Goal: Information Seeking & Learning: Learn about a topic

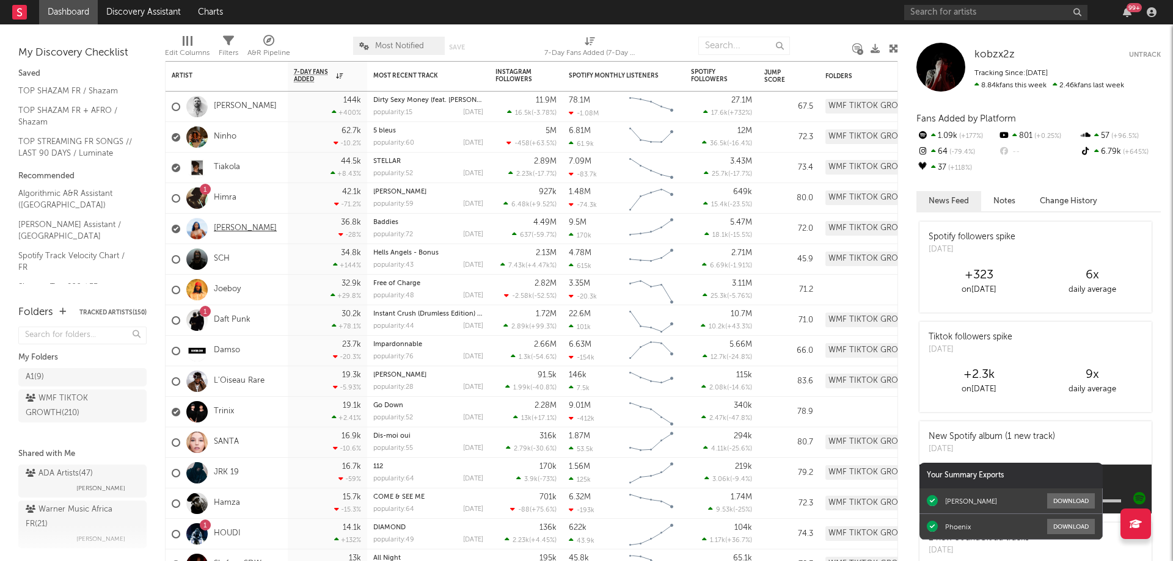
click at [244, 229] on link "[PERSON_NAME]" at bounding box center [245, 229] width 63 height 10
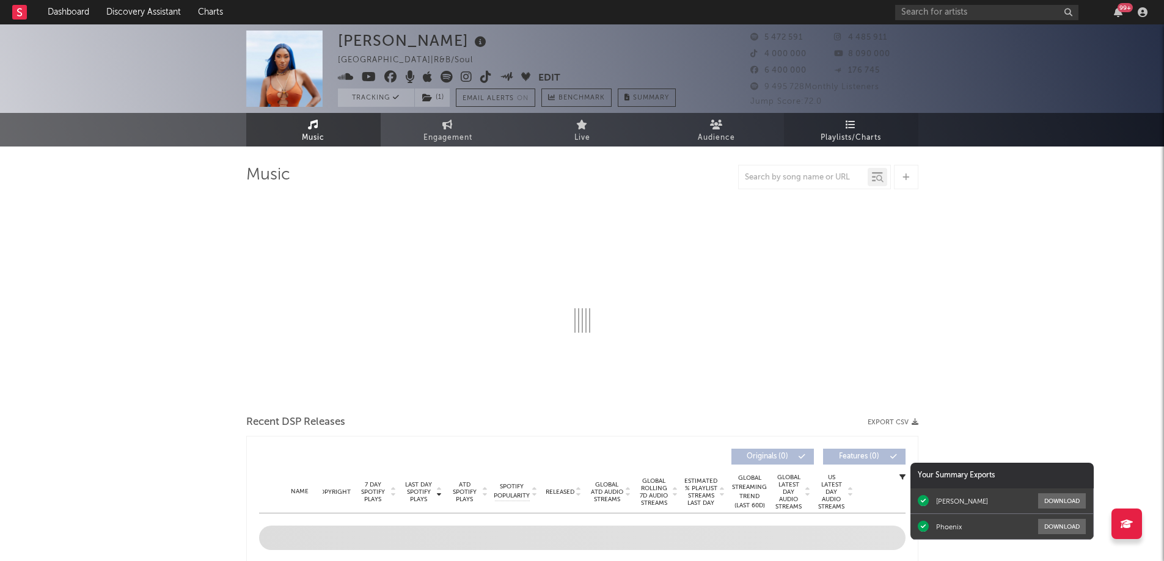
select select "6m"
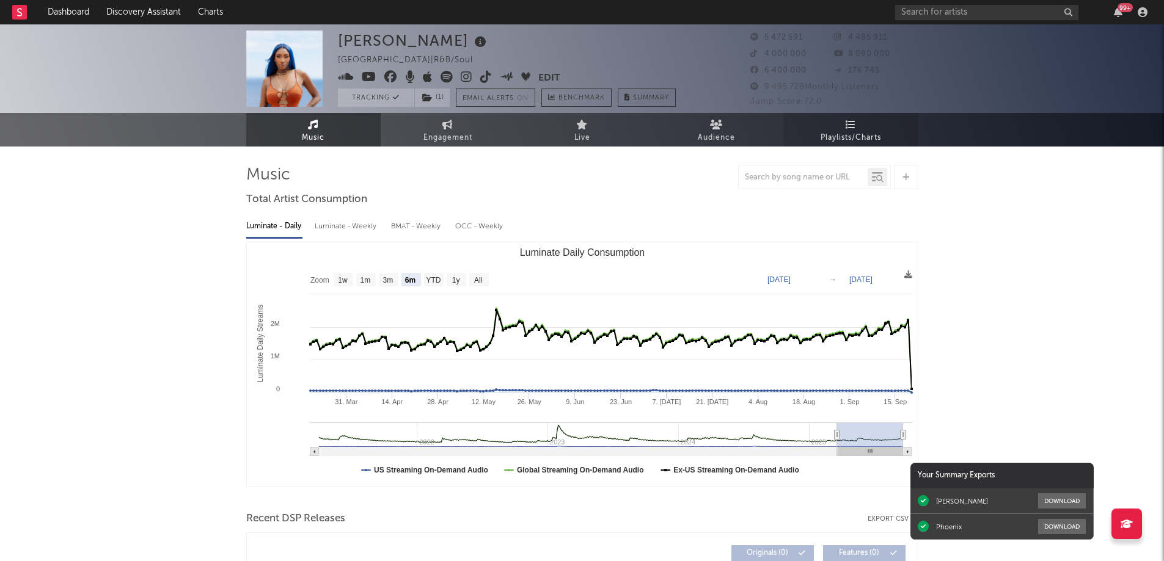
click at [845, 131] on span "Playlists/Charts" at bounding box center [850, 138] width 60 height 15
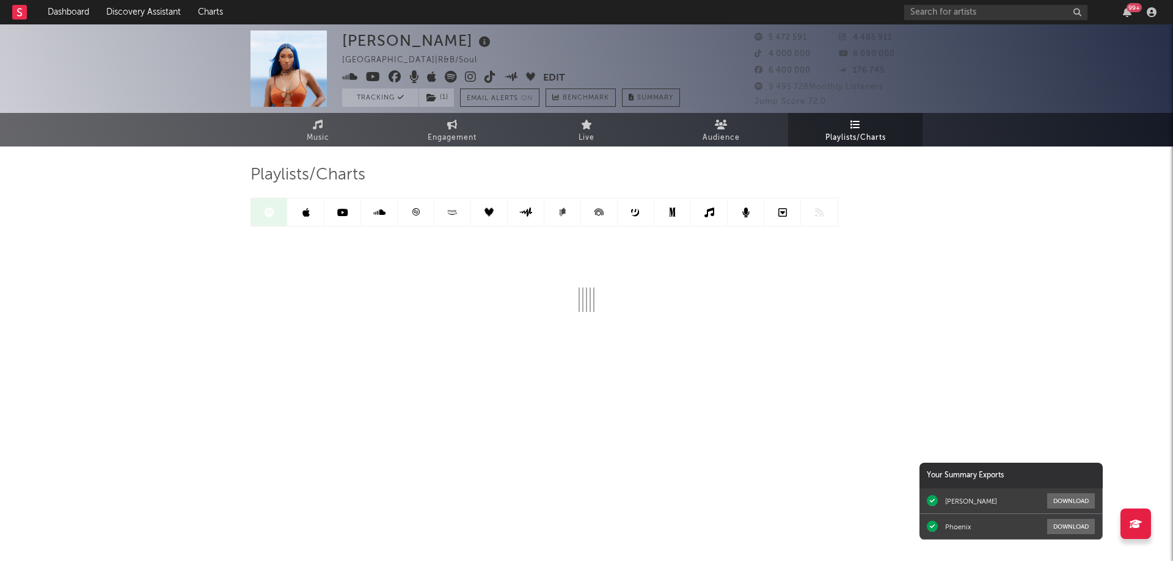
click at [417, 207] on link at bounding box center [416, 212] width 37 height 27
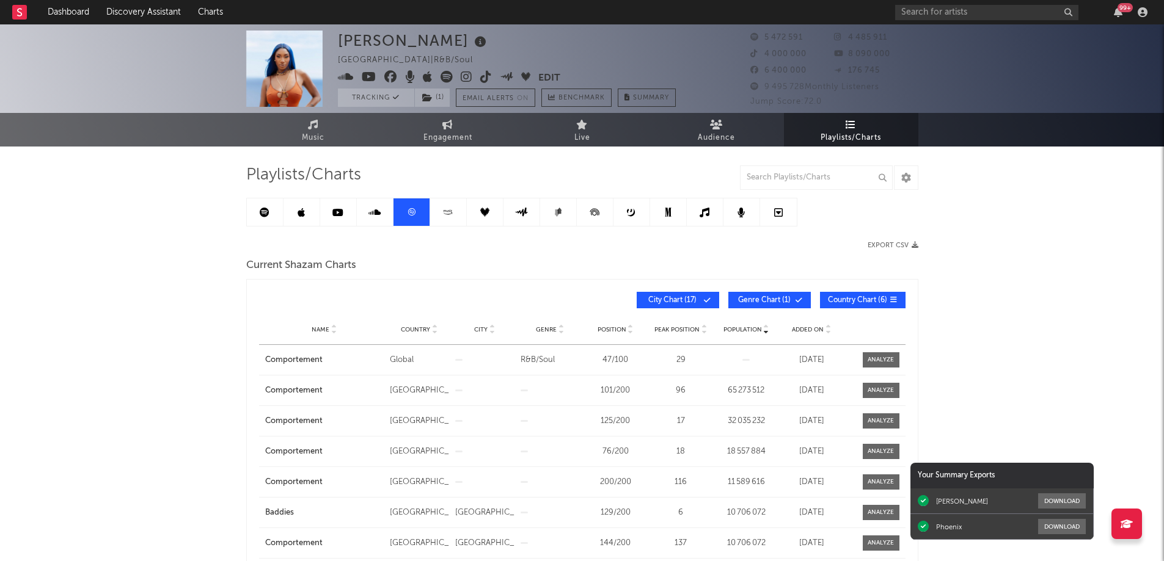
click at [269, 214] on link at bounding box center [265, 212] width 37 height 27
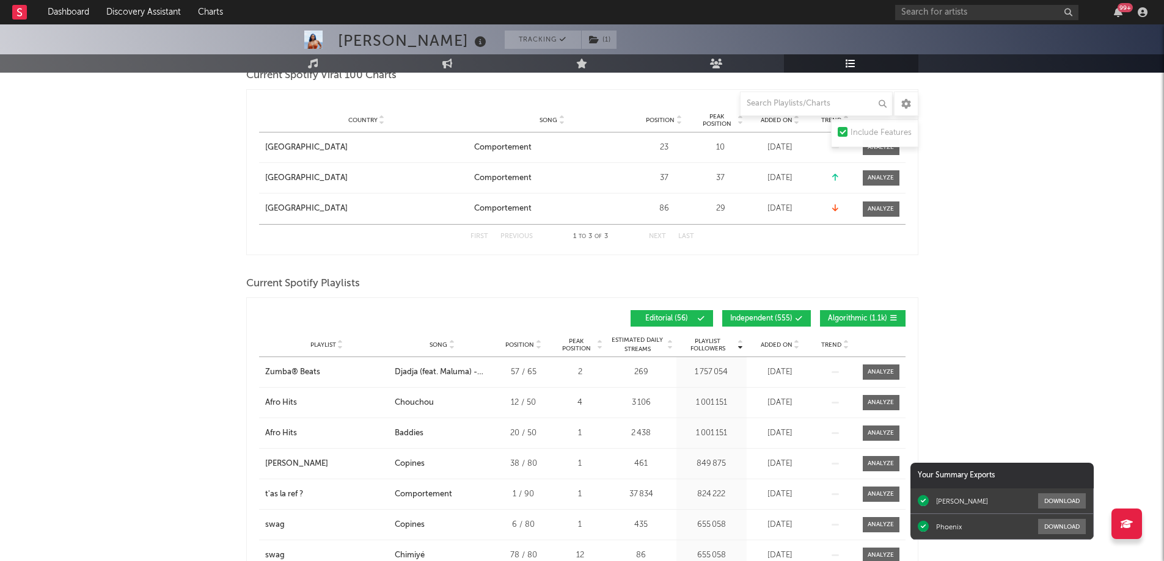
scroll to position [672, 0]
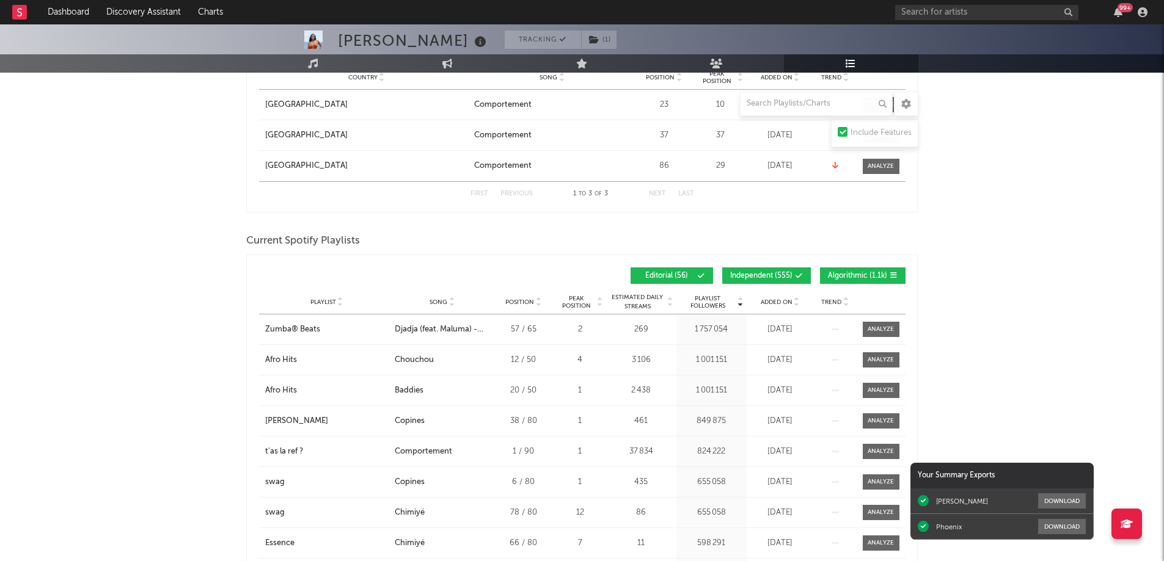
click at [775, 299] on span "Added On" at bounding box center [777, 302] width 32 height 7
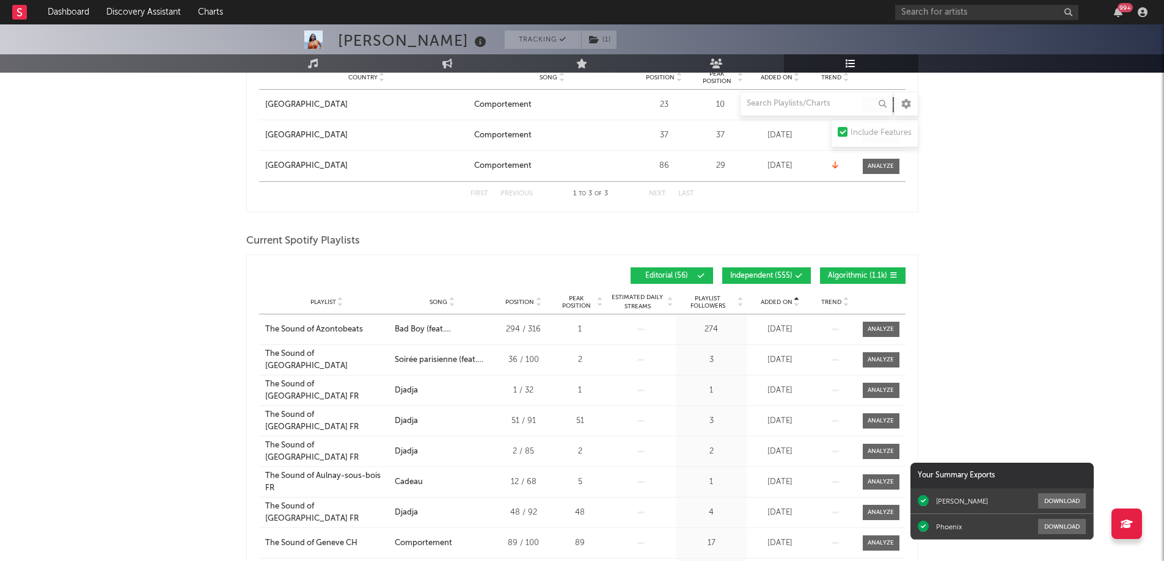
click at [775, 299] on span "Added On" at bounding box center [777, 302] width 32 height 7
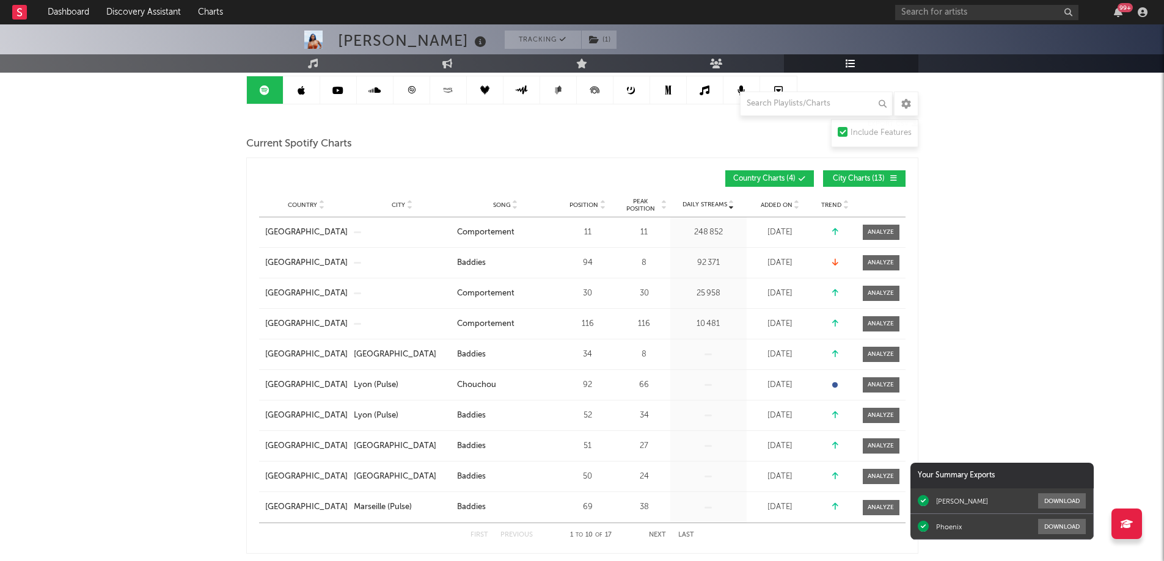
scroll to position [0, 0]
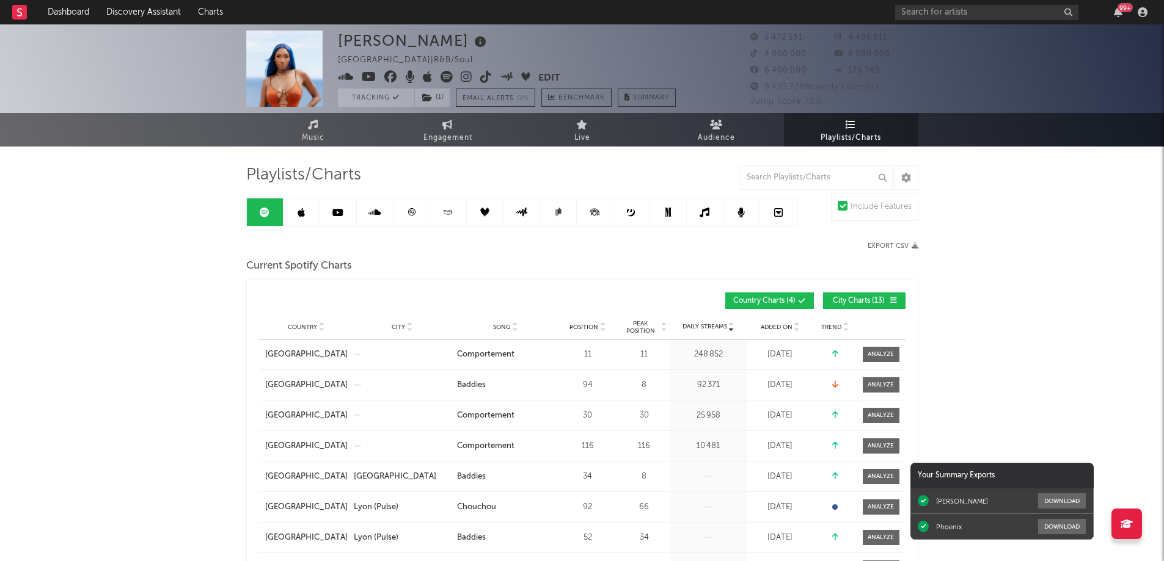
click at [415, 208] on icon at bounding box center [411, 212] width 9 height 9
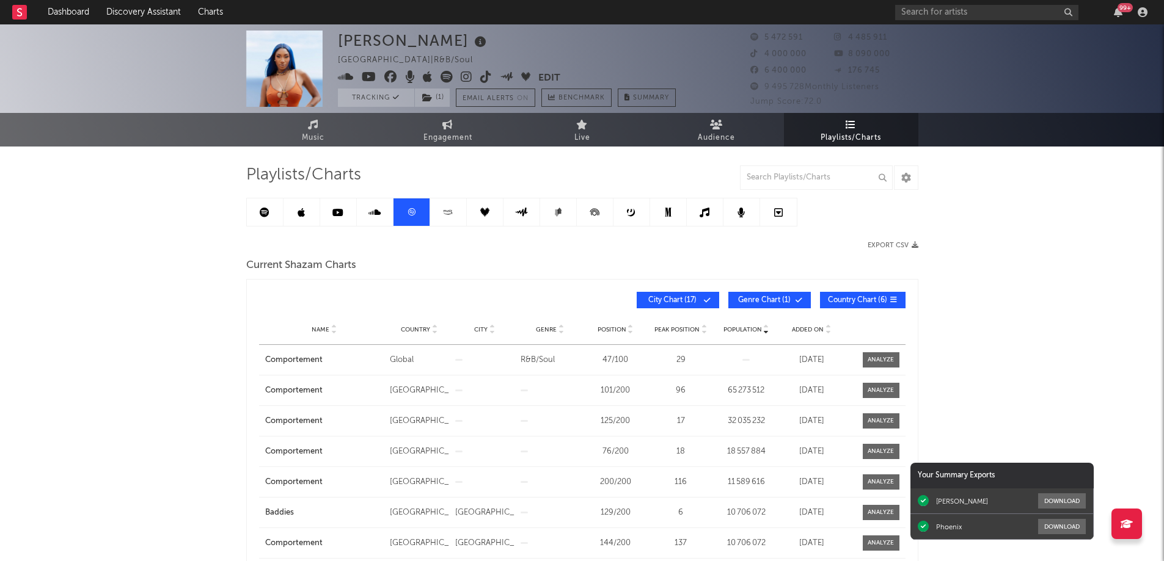
click at [1121, 10] on div "99 +" at bounding box center [1124, 7] width 15 height 9
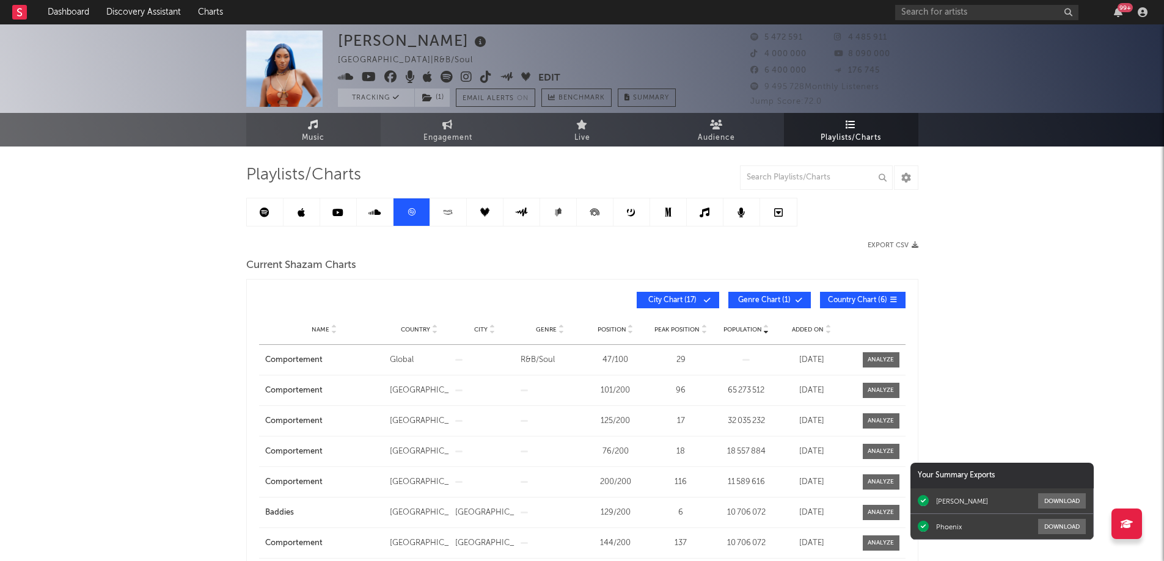
click at [308, 131] on span "Music" at bounding box center [313, 138] width 23 height 15
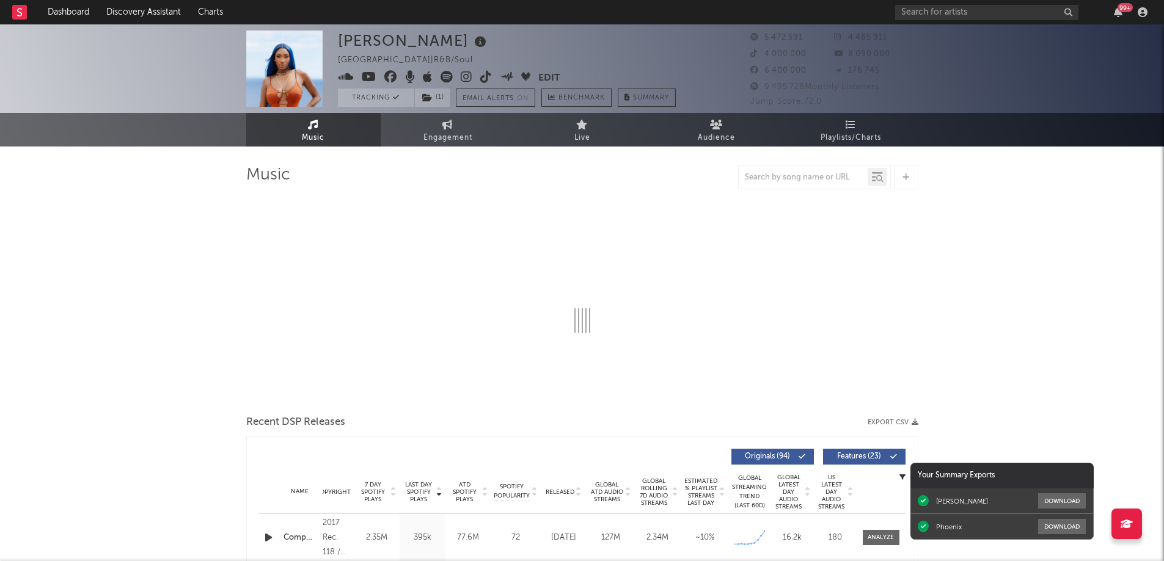
select select "6m"
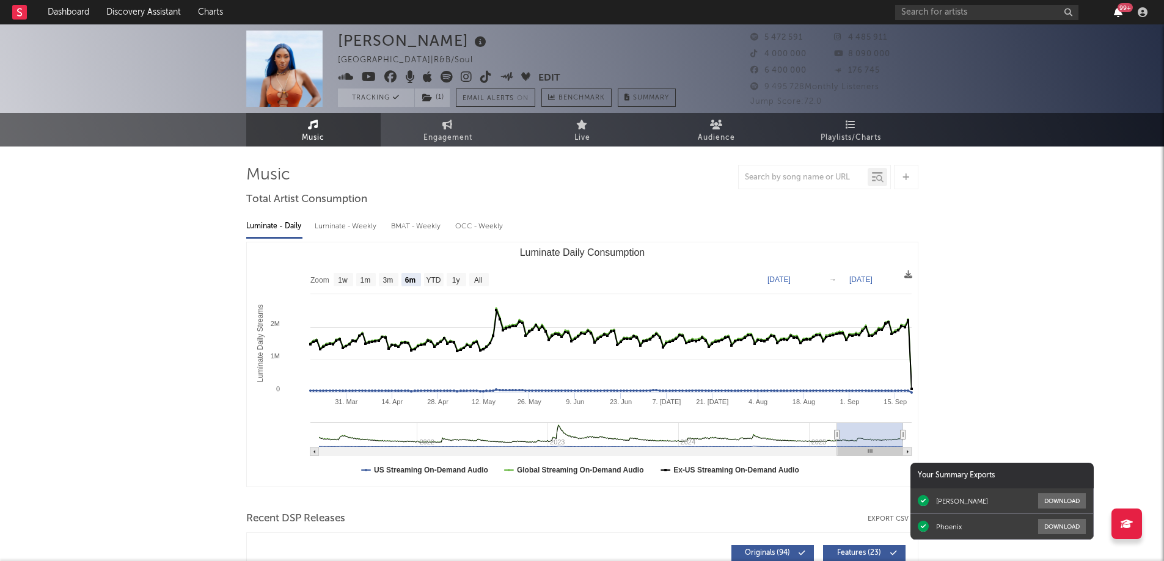
click at [1117, 12] on icon "button" at bounding box center [1118, 12] width 9 height 10
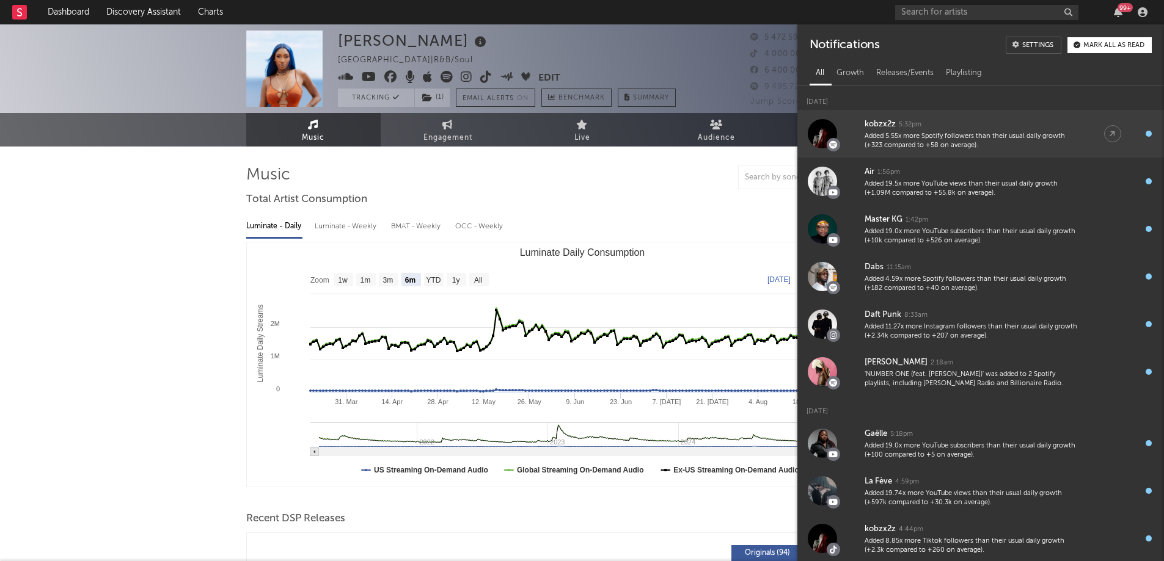
click at [943, 130] on div "kobzx2z 5:32pm" at bounding box center [971, 124] width 215 height 15
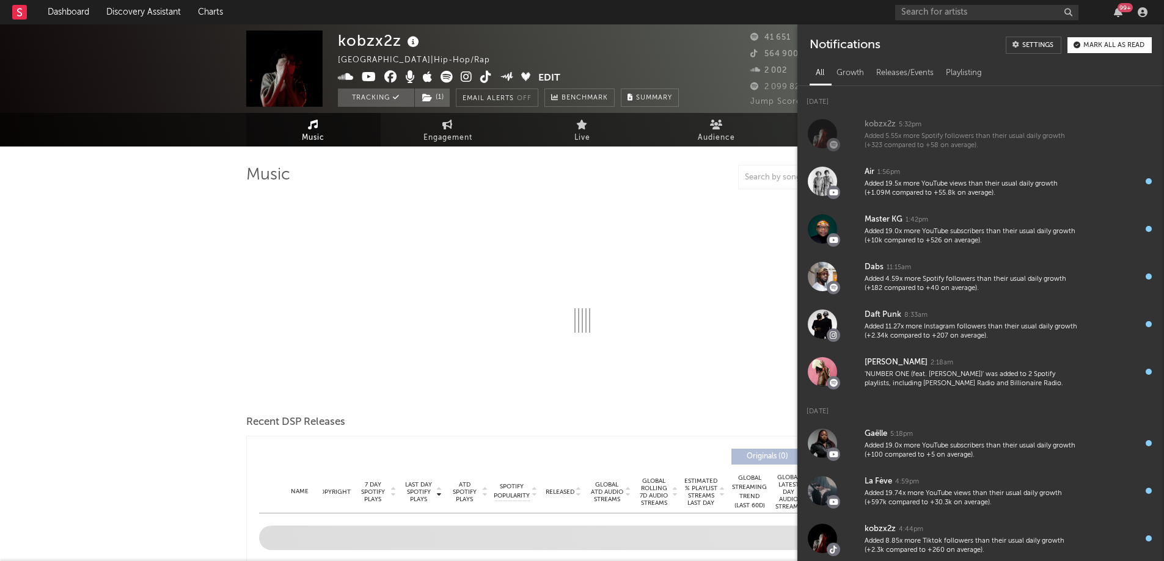
select select "6m"
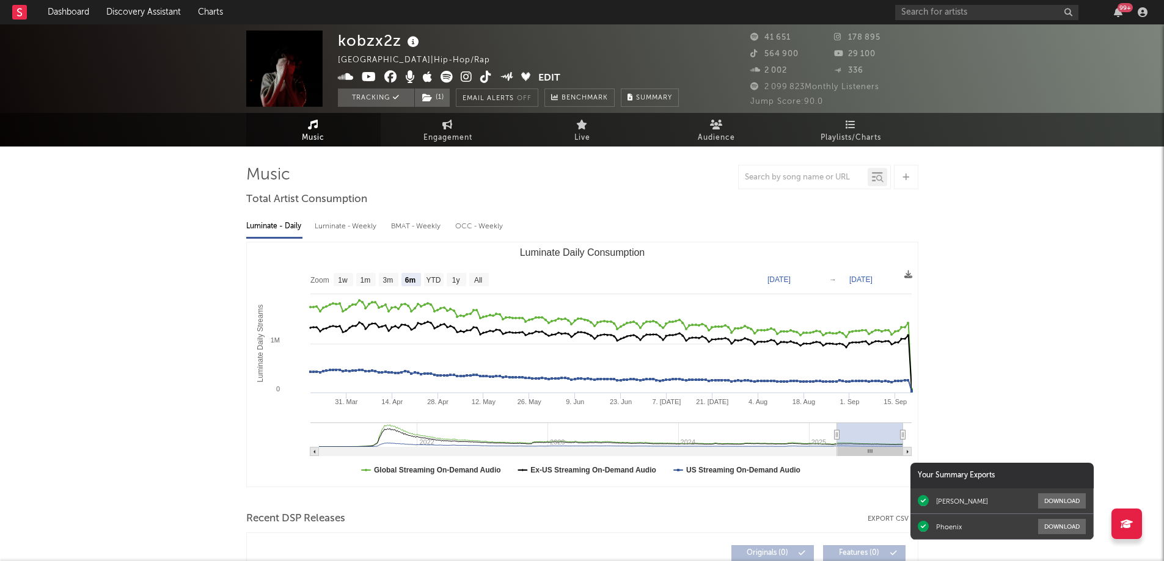
click at [849, 133] on span "Playlists/Charts" at bounding box center [850, 138] width 60 height 15
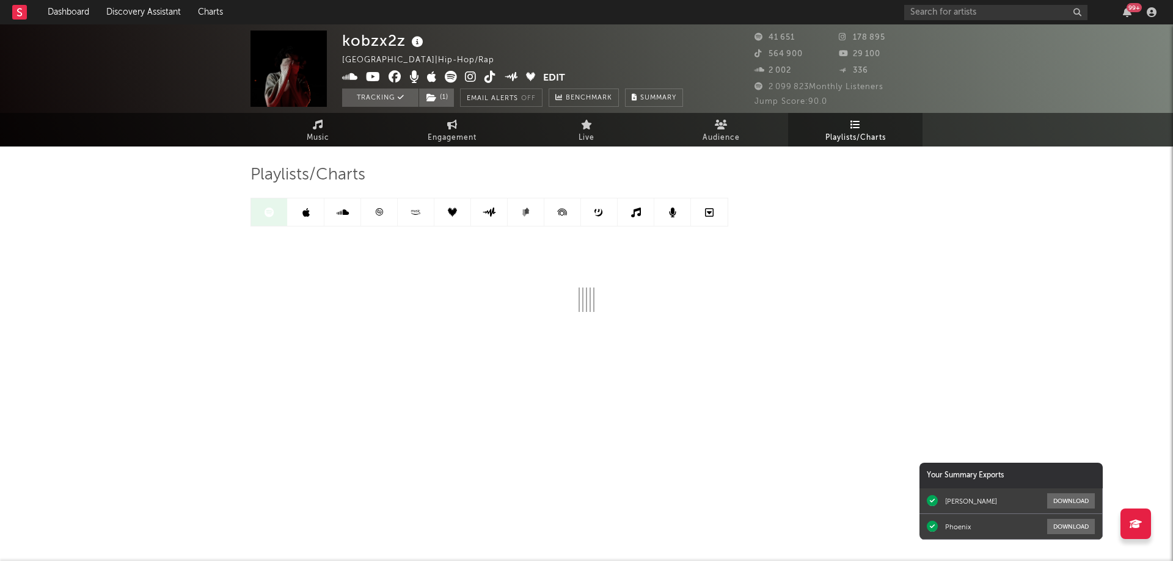
click at [381, 210] on icon at bounding box center [378, 212] width 9 height 9
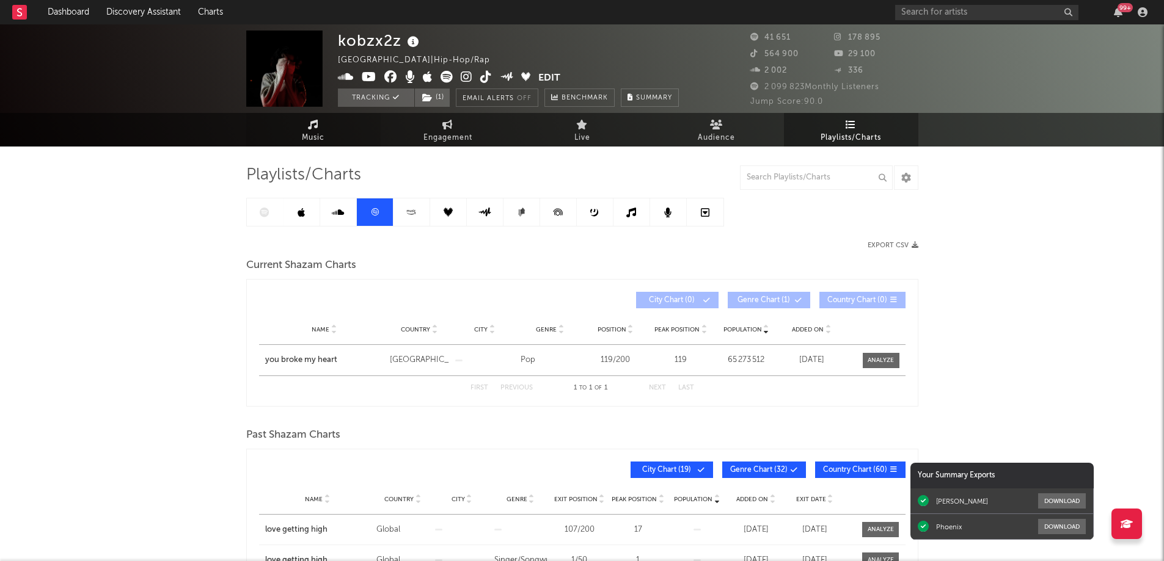
click at [311, 131] on span "Music" at bounding box center [313, 138] width 23 height 15
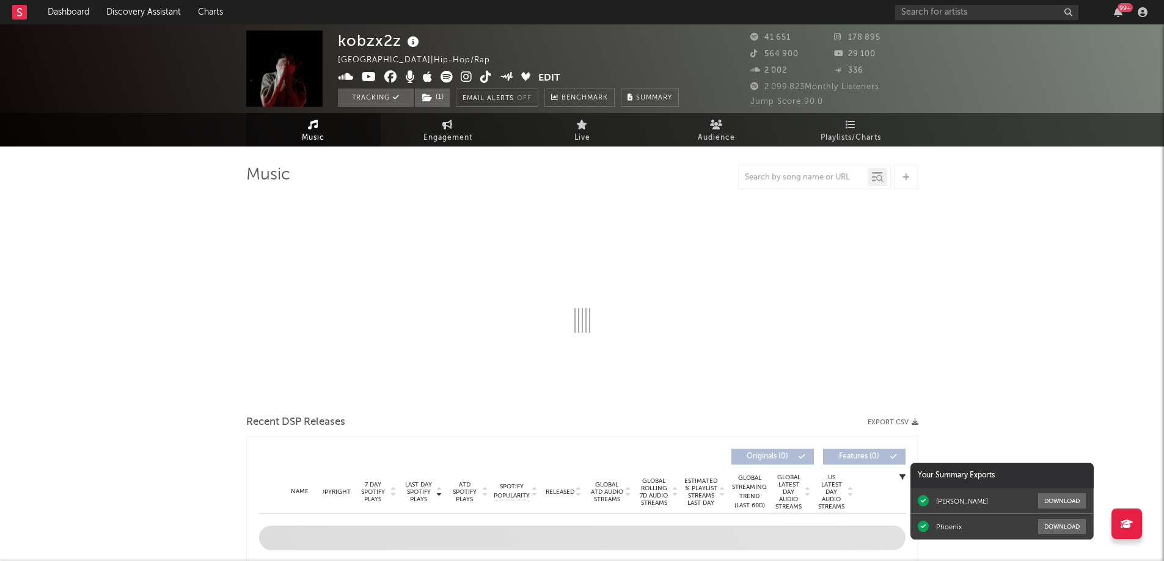
select select "6m"
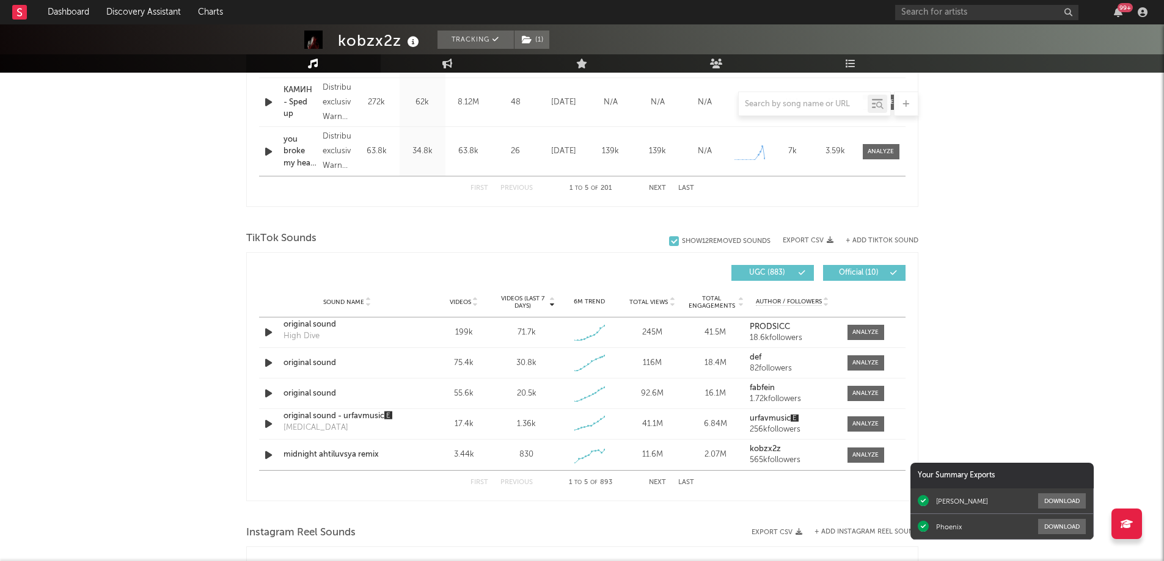
scroll to position [794, 0]
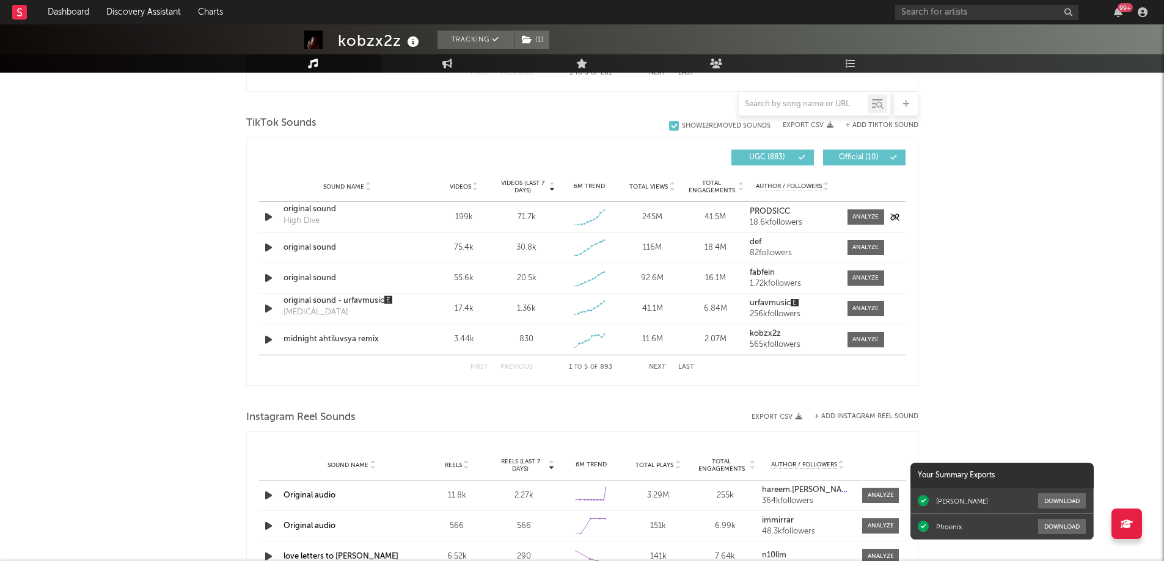
click at [267, 217] on icon "button" at bounding box center [268, 217] width 13 height 15
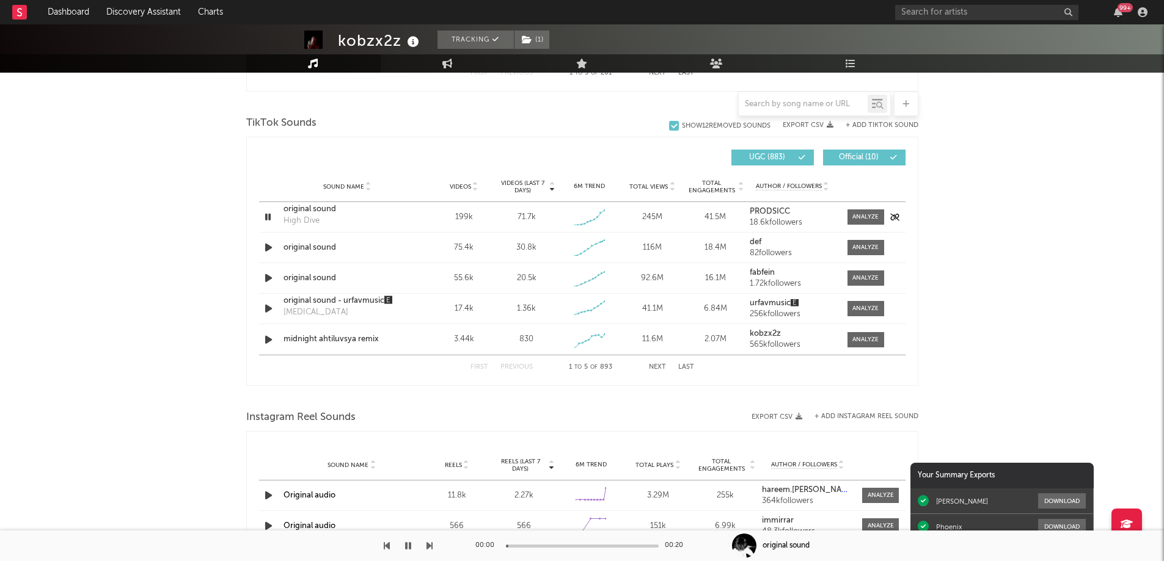
click at [267, 217] on icon "button" at bounding box center [268, 217] width 12 height 15
click at [507, 545] on div at bounding box center [432, 546] width 153 height 3
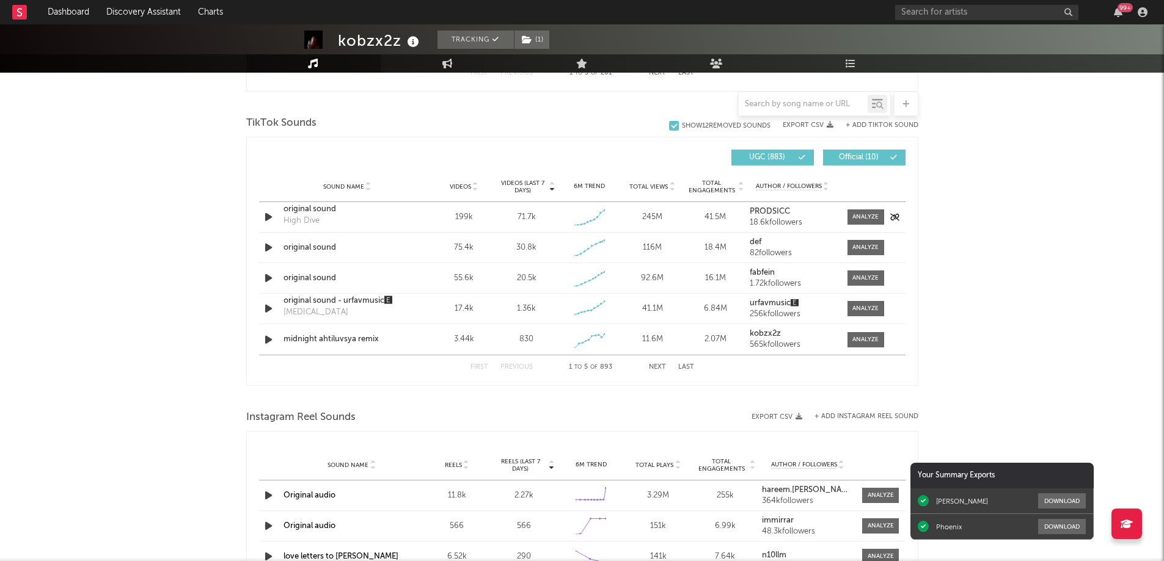
click at [269, 219] on icon "button" at bounding box center [268, 217] width 13 height 15
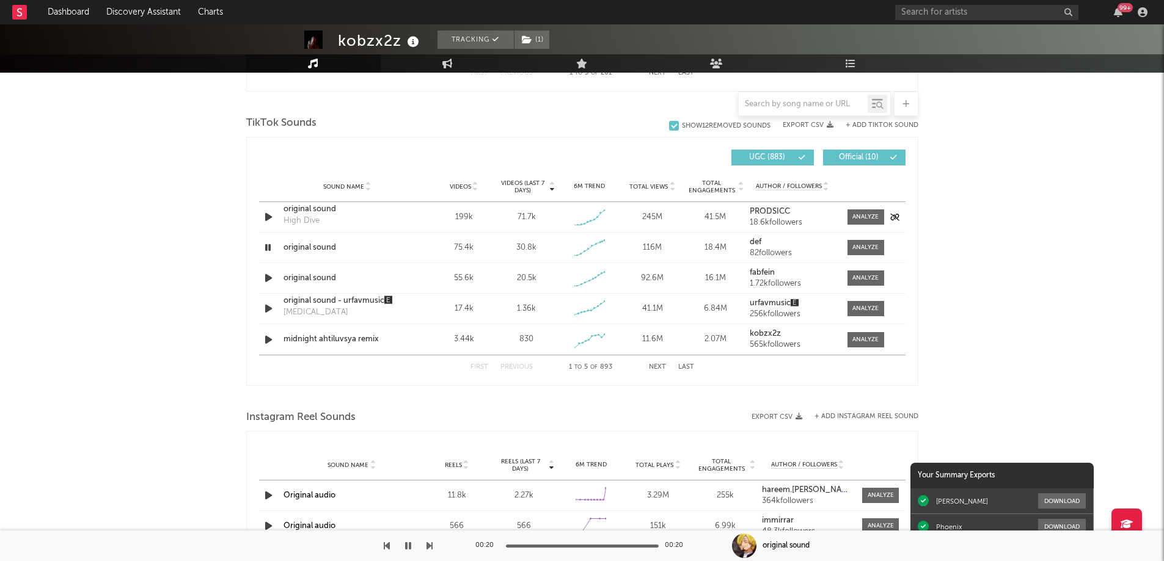
click at [307, 222] on div "High Dive" at bounding box center [301, 221] width 36 height 12
click at [308, 211] on div "original sound" at bounding box center [347, 209] width 128 height 12
click at [271, 279] on icon "button" at bounding box center [268, 278] width 12 height 15
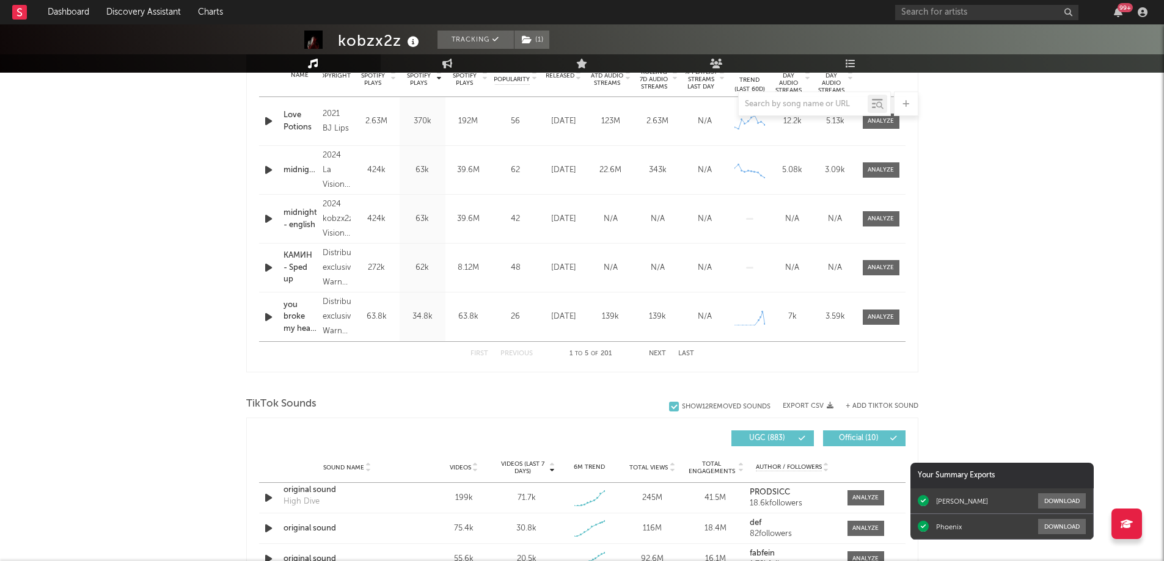
scroll to position [367, 0]
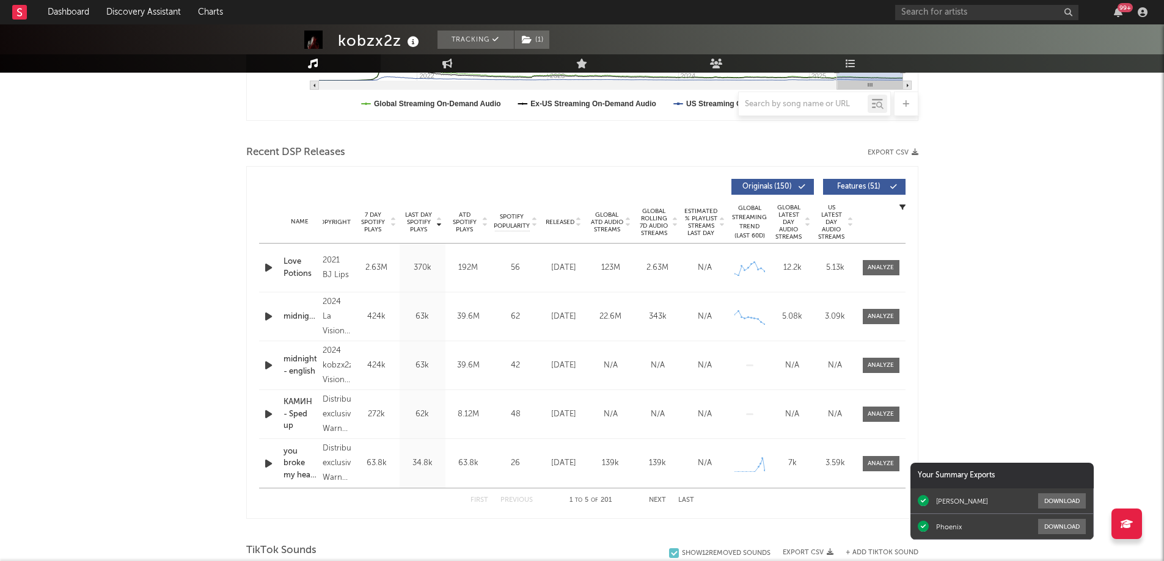
click at [420, 219] on span "Last Day Spotify Plays" at bounding box center [419, 222] width 32 height 22
click at [294, 461] on div "you broke my heart - instrumental" at bounding box center [300, 464] width 34 height 36
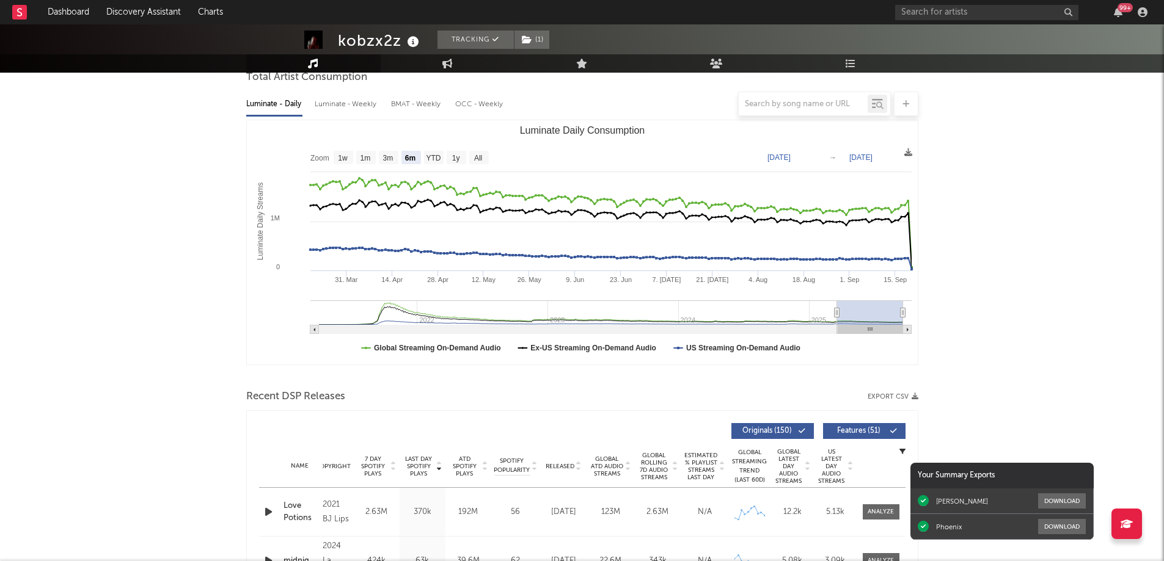
click at [1122, 11] on div "99 +" at bounding box center [1124, 7] width 15 height 9
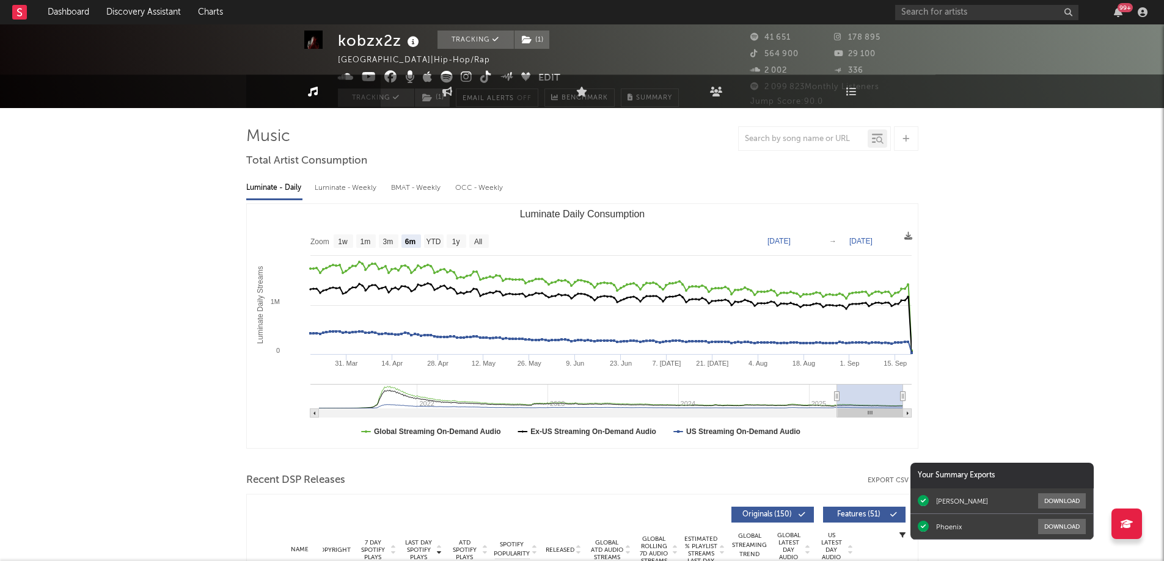
scroll to position [0, 0]
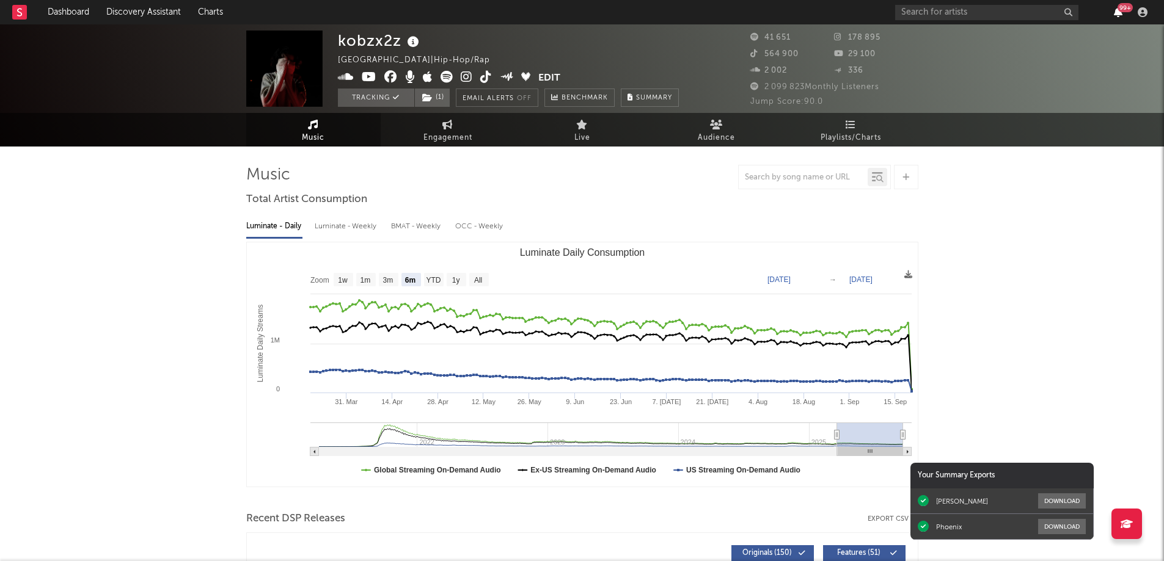
click at [1116, 14] on icon "button" at bounding box center [1118, 12] width 9 height 10
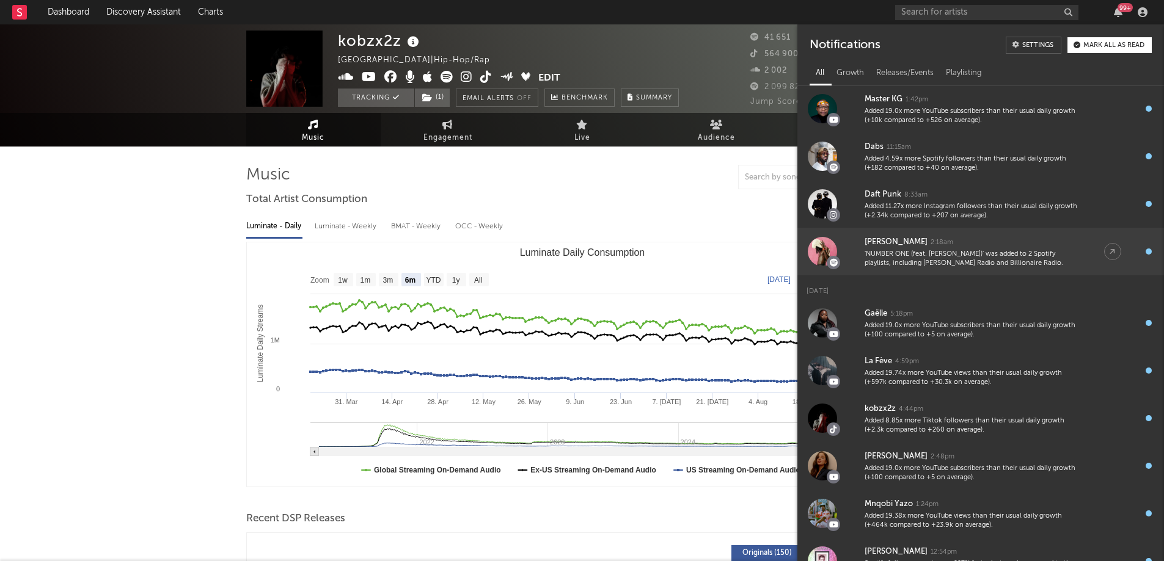
scroll to position [122, 0]
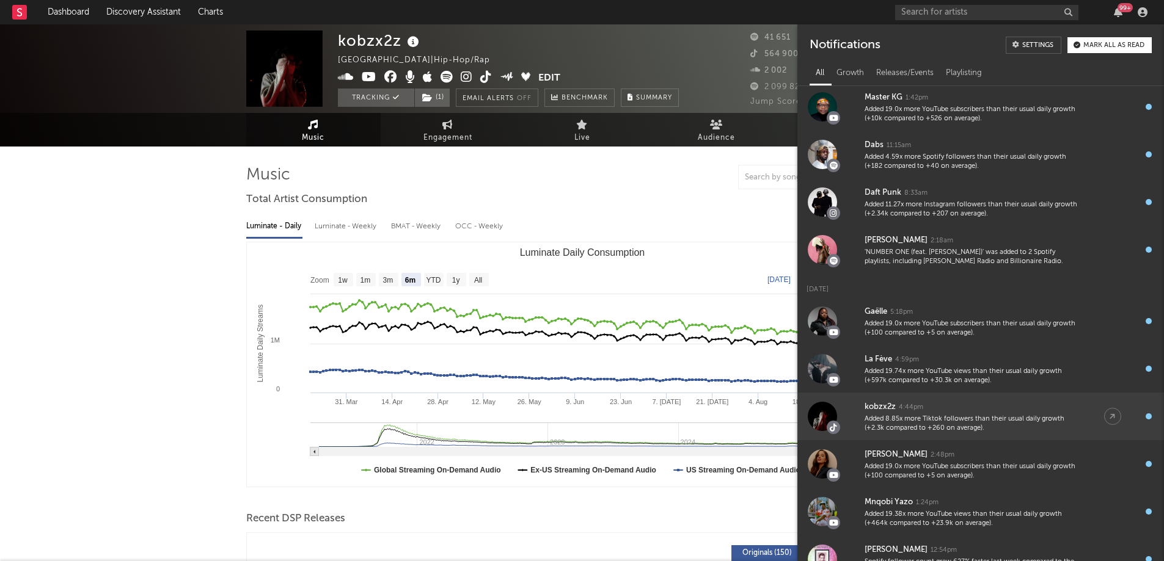
click at [957, 425] on div "Added 8.85x more Tiktok followers than their usual daily growth (+2.3k compared…" at bounding box center [971, 424] width 215 height 19
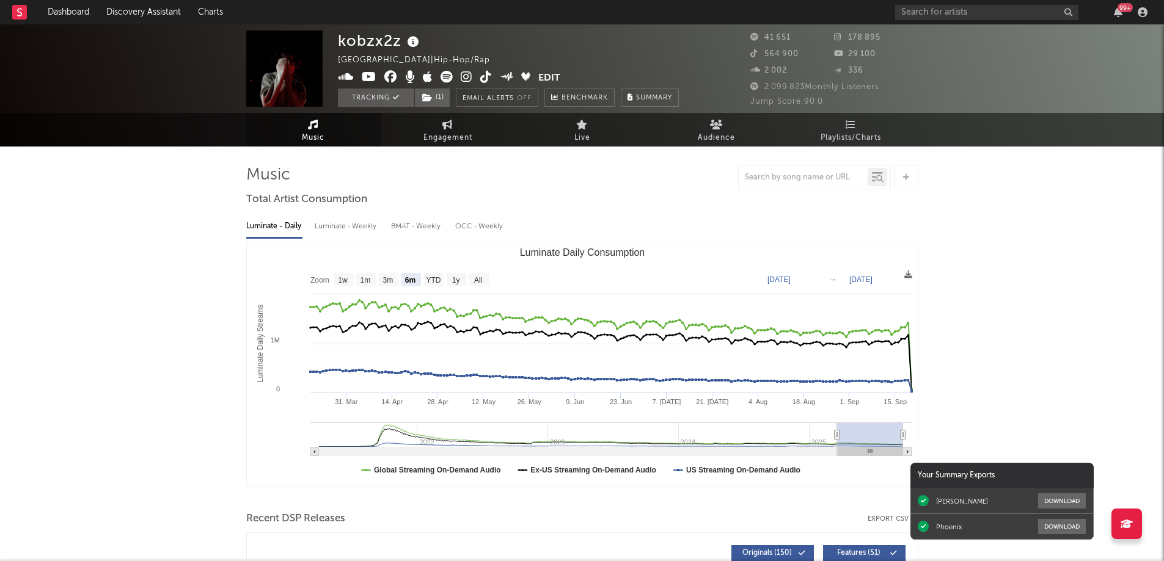
click at [861, 129] on link "Playlists/Charts" at bounding box center [851, 130] width 134 height 34
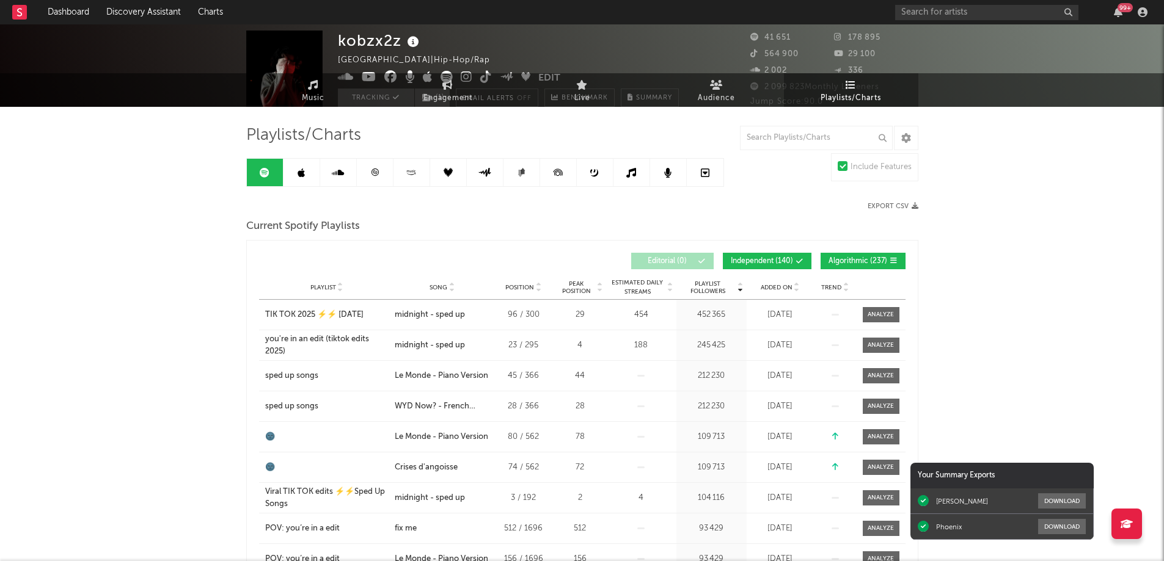
scroll to position [61, 0]
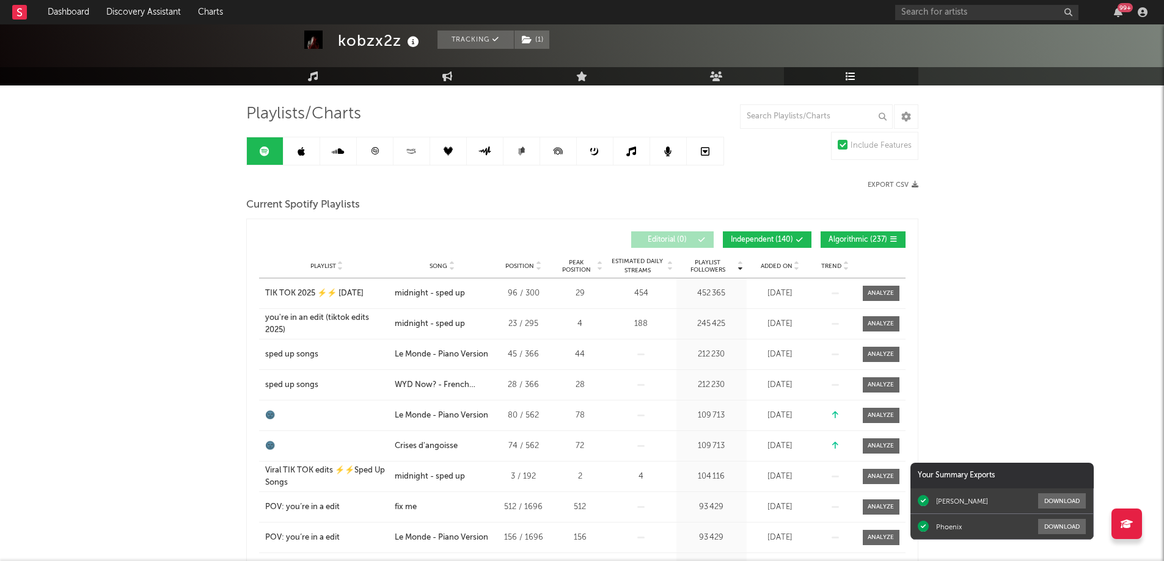
click at [376, 149] on icon at bounding box center [374, 151] width 9 height 9
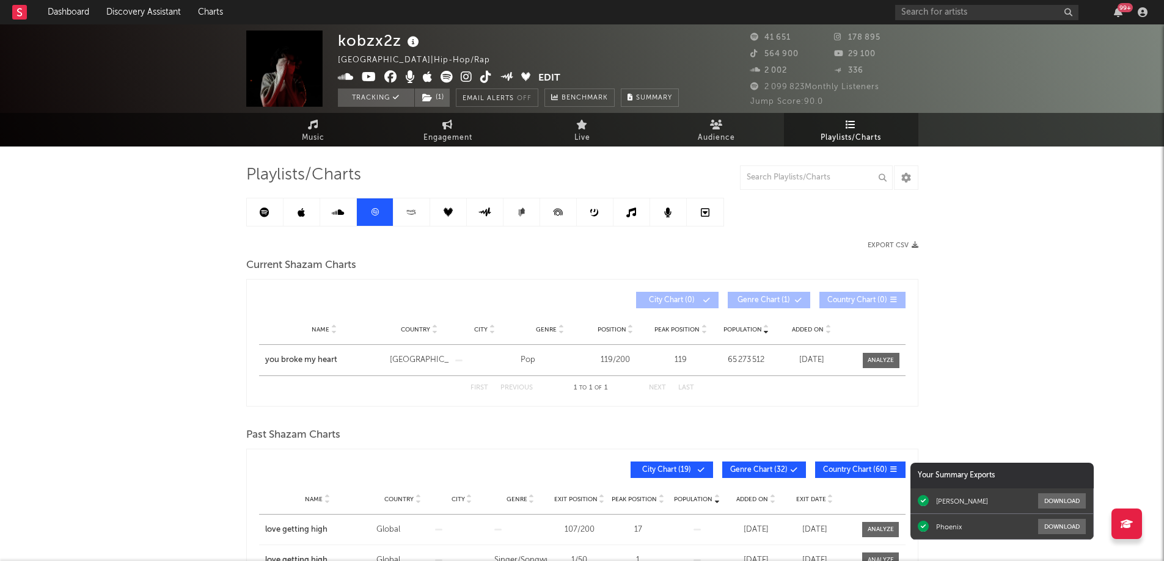
click at [305, 211] on link at bounding box center [301, 212] width 37 height 27
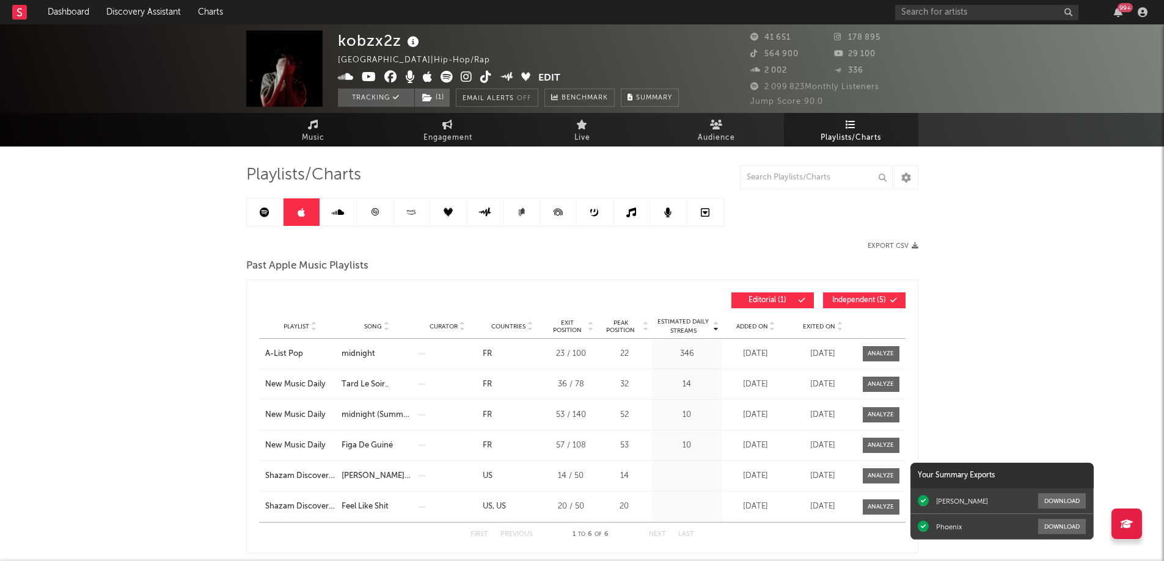
click at [268, 210] on icon at bounding box center [265, 213] width 10 height 10
click at [312, 136] on span "Music" at bounding box center [313, 138] width 23 height 15
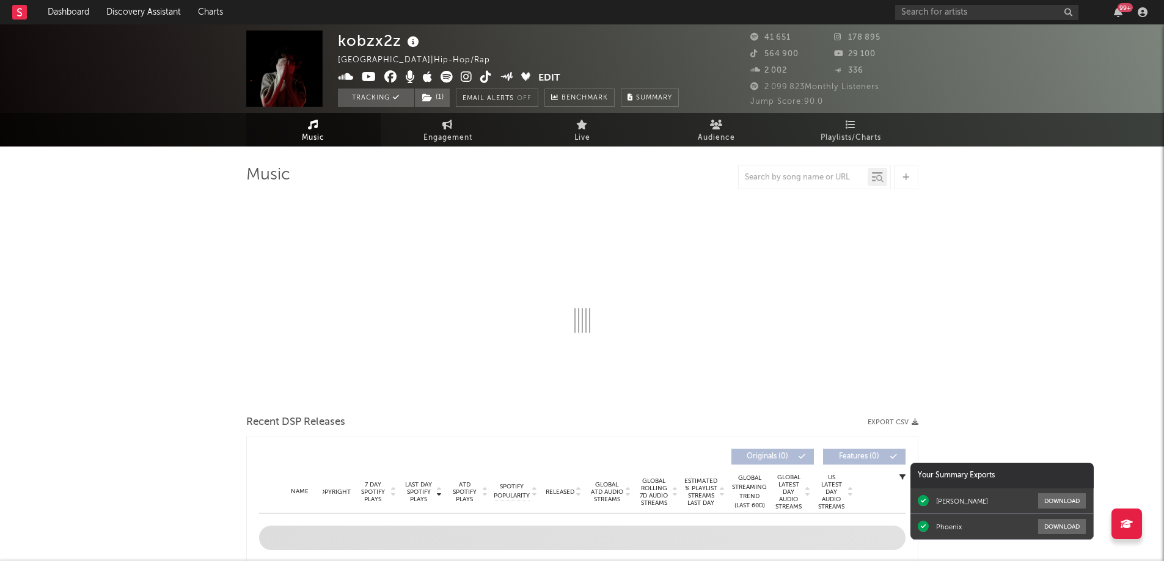
select select "6m"
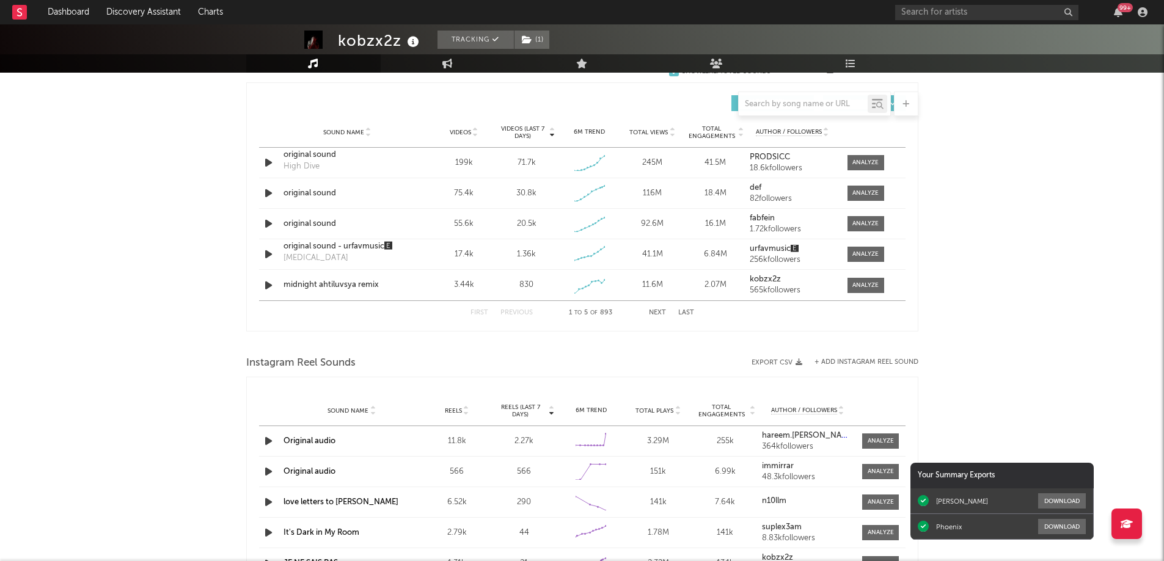
scroll to position [733, 0]
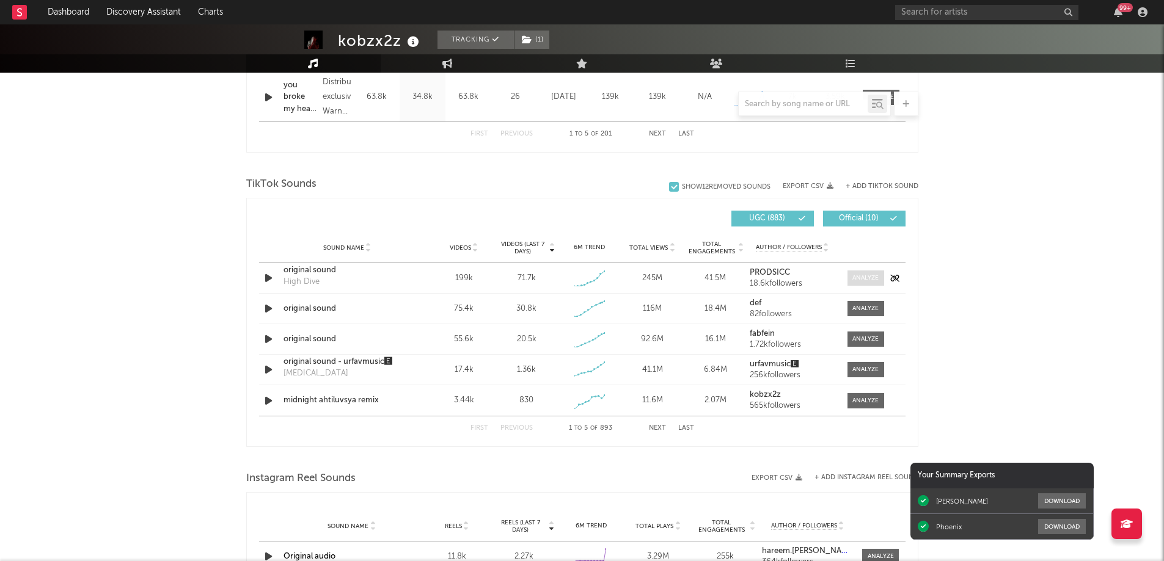
click at [862, 278] on div at bounding box center [865, 278] width 26 height 9
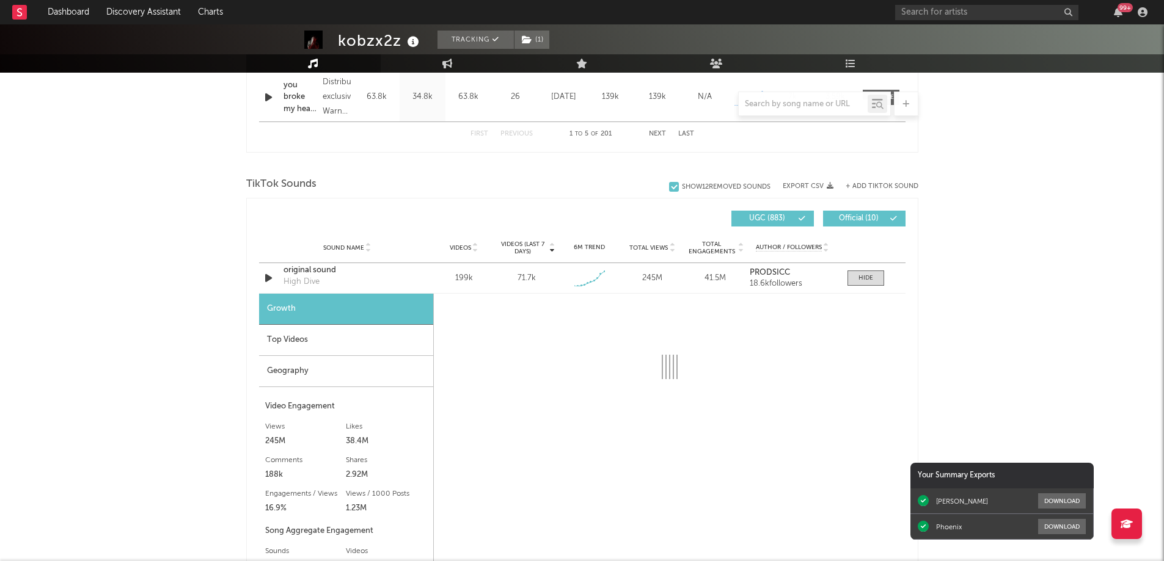
select select "1w"
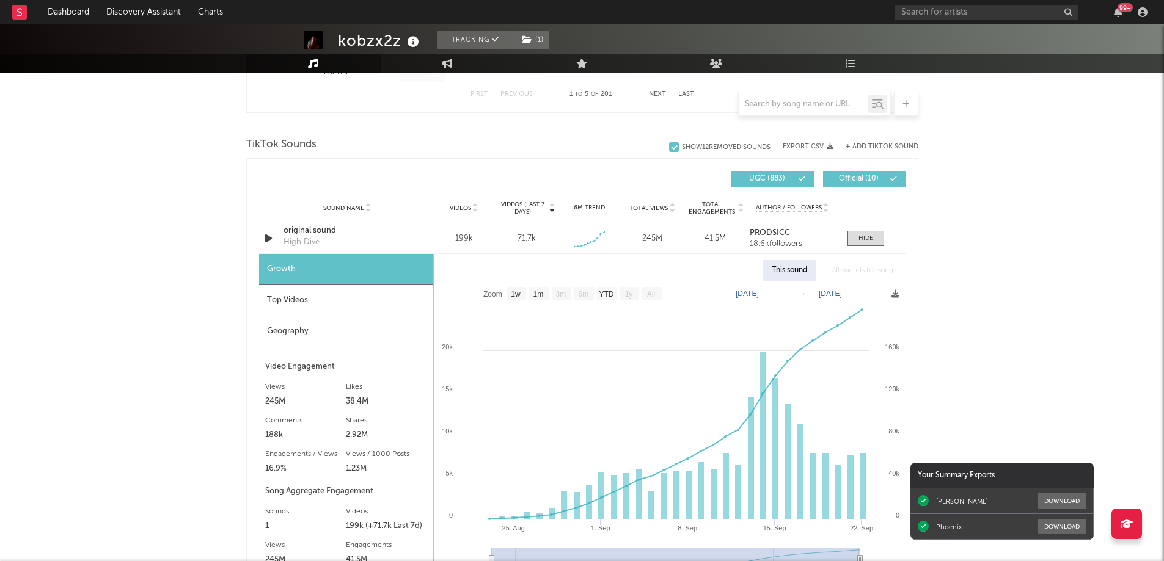
scroll to position [794, 0]
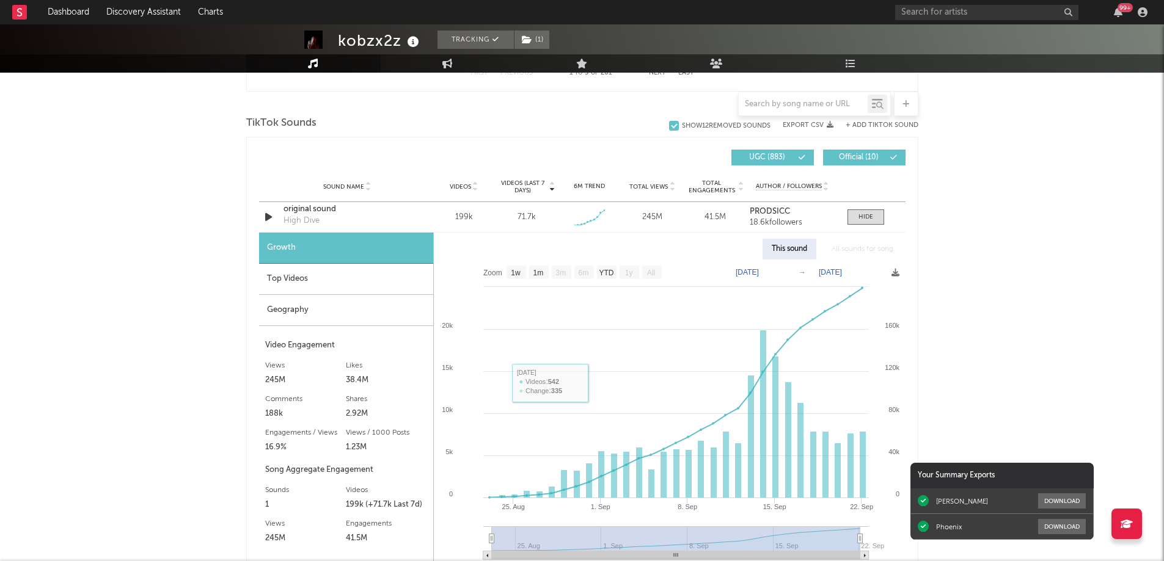
click at [312, 276] on div "Top Videos" at bounding box center [346, 279] width 174 height 31
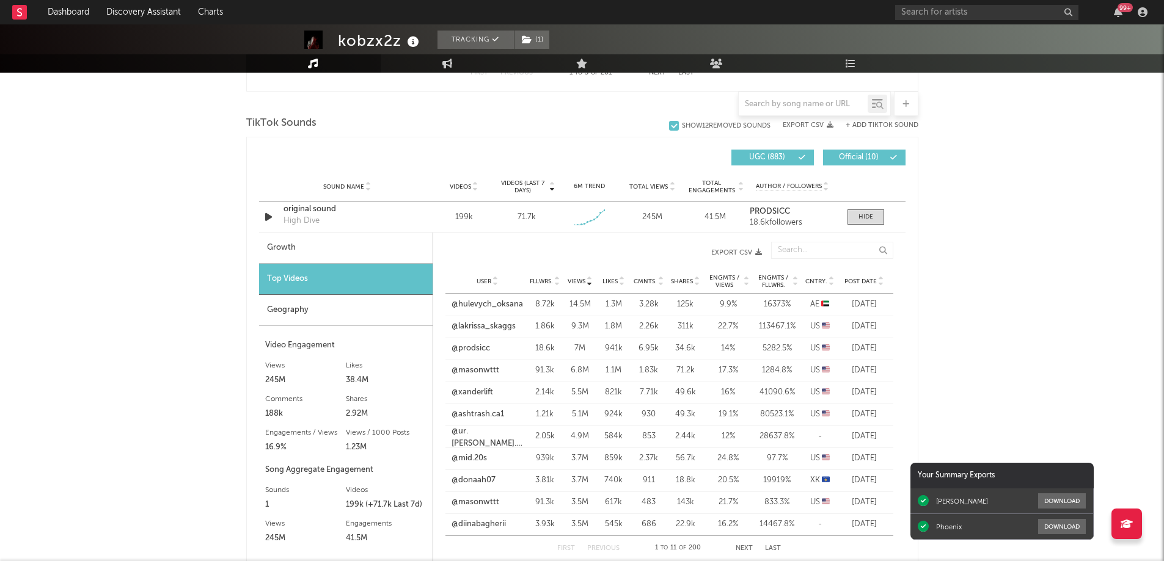
click at [867, 281] on span "Post Date" at bounding box center [860, 281] width 32 height 7
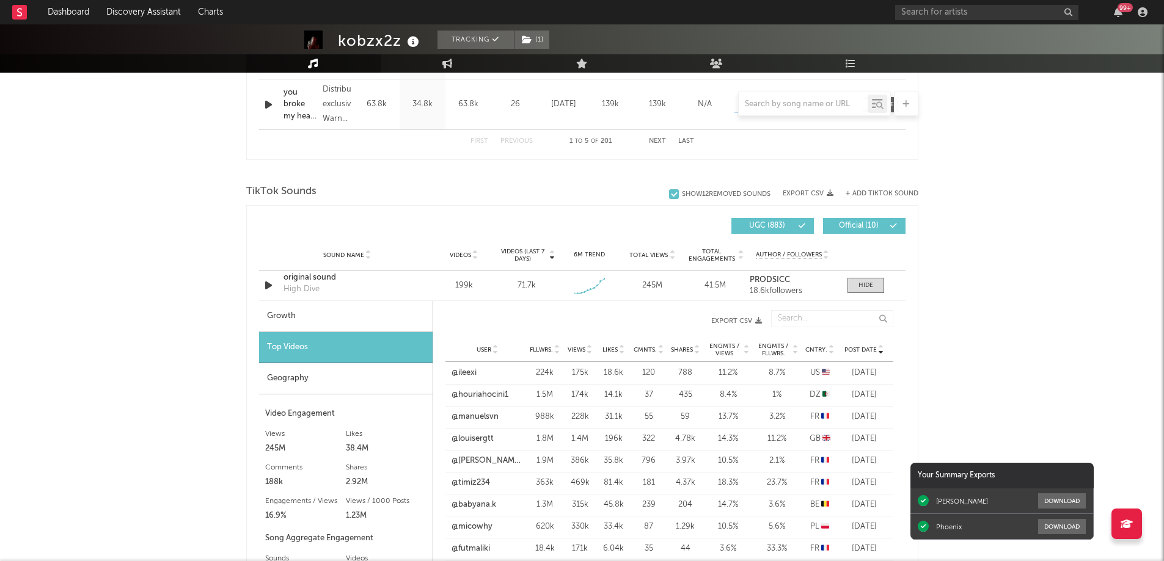
scroll to position [550, 0]
